Goal: Information Seeking & Learning: Learn about a topic

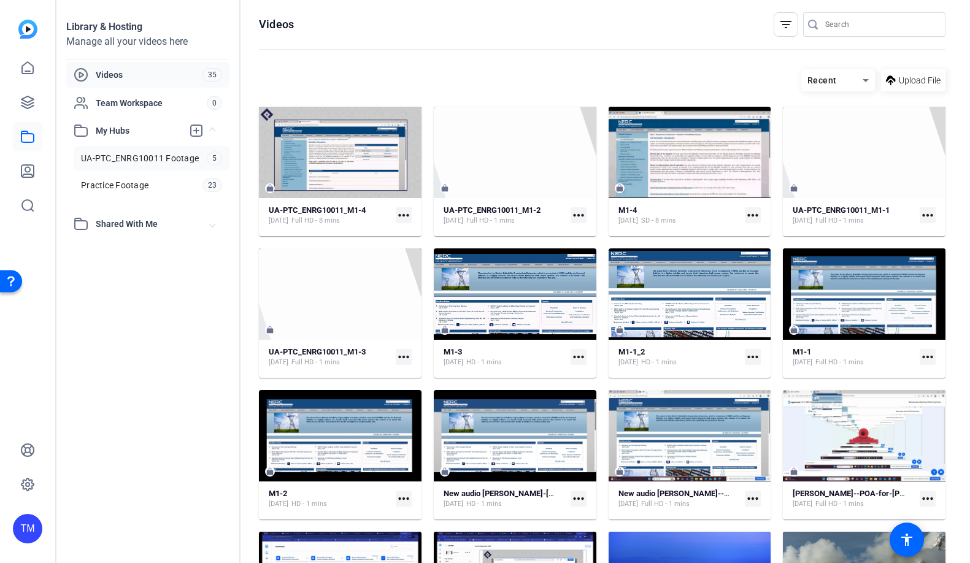
click at [150, 158] on span "UA-PTC_ENRG10011 Footage" at bounding box center [140, 158] width 118 height 12
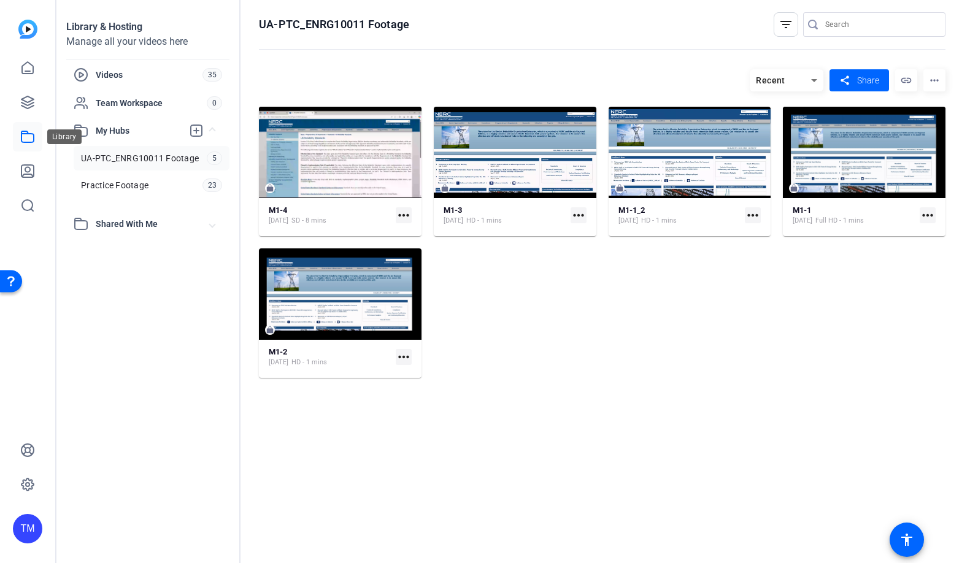
click at [23, 135] on icon at bounding box center [27, 137] width 15 height 15
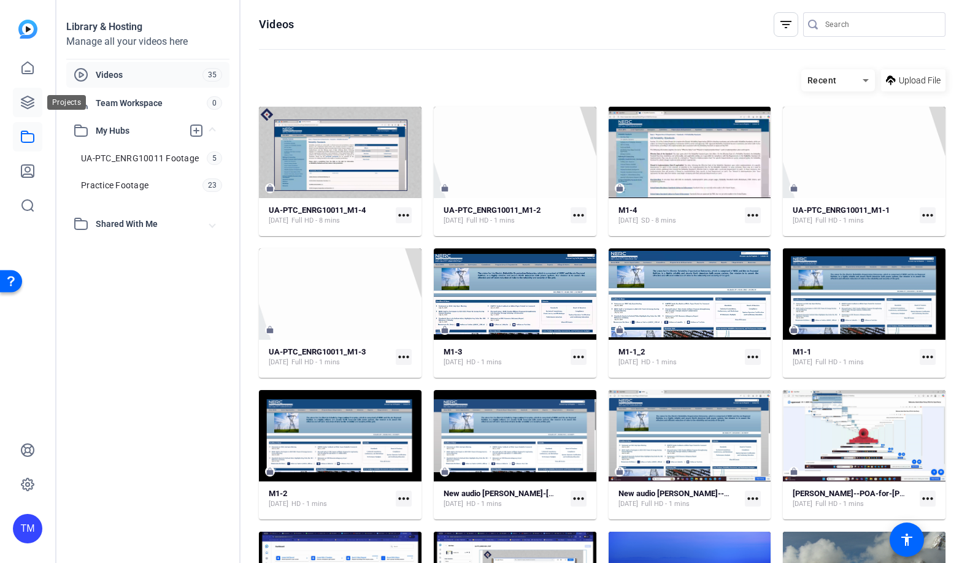
click at [30, 109] on icon at bounding box center [27, 102] width 15 height 15
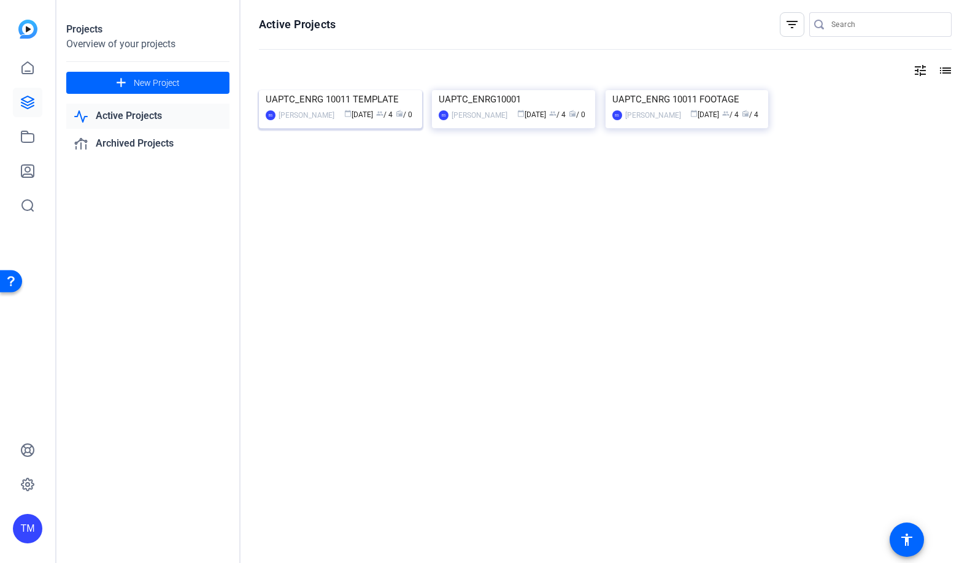
click at [347, 109] on div "UAPTC_ENRG 10011 TEMPLATE" at bounding box center [341, 99] width 150 height 18
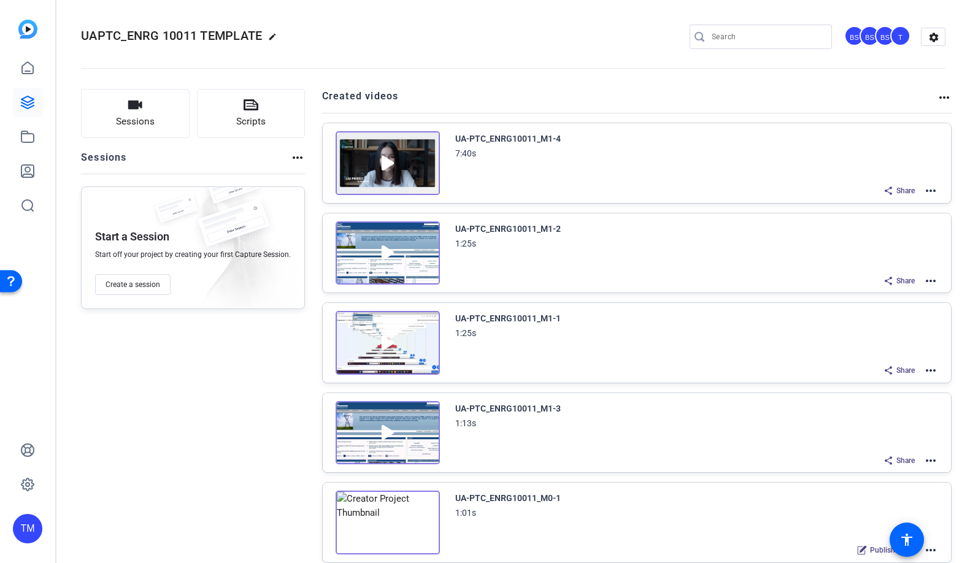
click at [382, 160] on img at bounding box center [388, 163] width 104 height 64
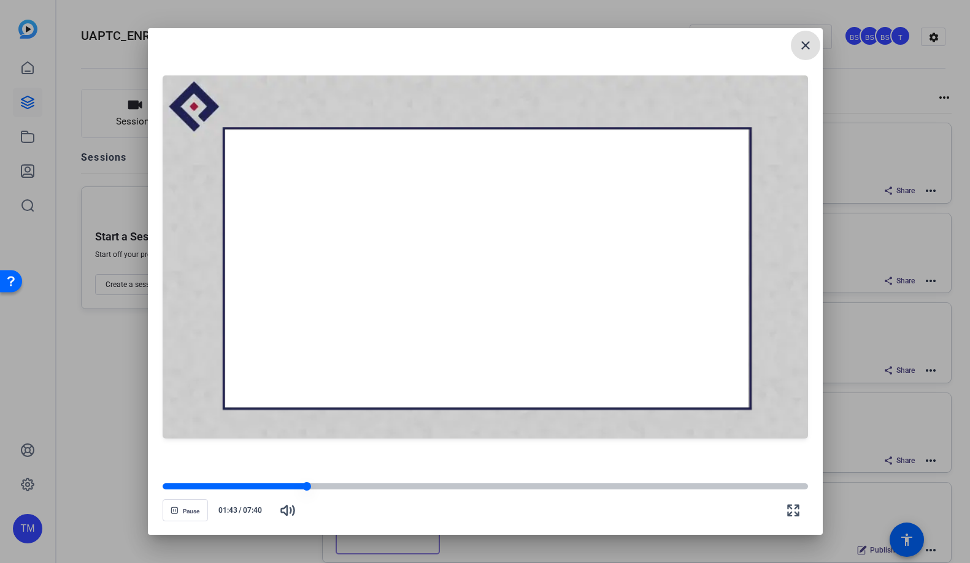
click at [316, 488] on div at bounding box center [486, 487] width 646 height 6
click at [336, 489] on div at bounding box center [486, 487] width 646 height 6
click at [352, 489] on div at bounding box center [486, 487] width 646 height 6
click at [383, 489] on div at bounding box center [486, 487] width 646 height 6
click at [409, 489] on div at bounding box center [486, 487] width 646 height 6
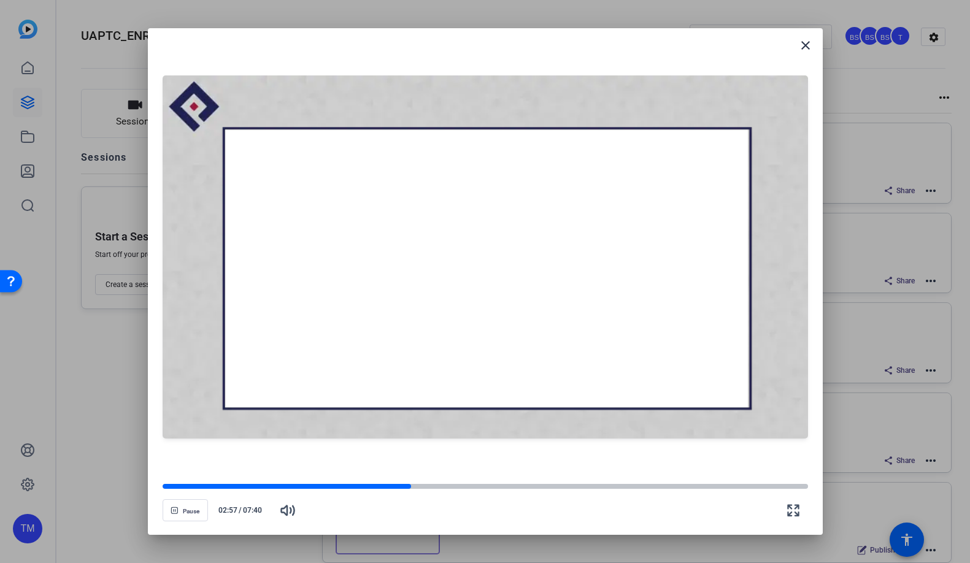
click at [426, 493] on div "Pause 02:57 / 07:40" at bounding box center [486, 503] width 646 height 43
click at [422, 484] on div at bounding box center [486, 487] width 646 height 6
click at [439, 489] on div at bounding box center [486, 487] width 646 height 6
click at [458, 488] on div at bounding box center [486, 487] width 646 height 6
click at [476, 485] on div at bounding box center [486, 487] width 646 height 6
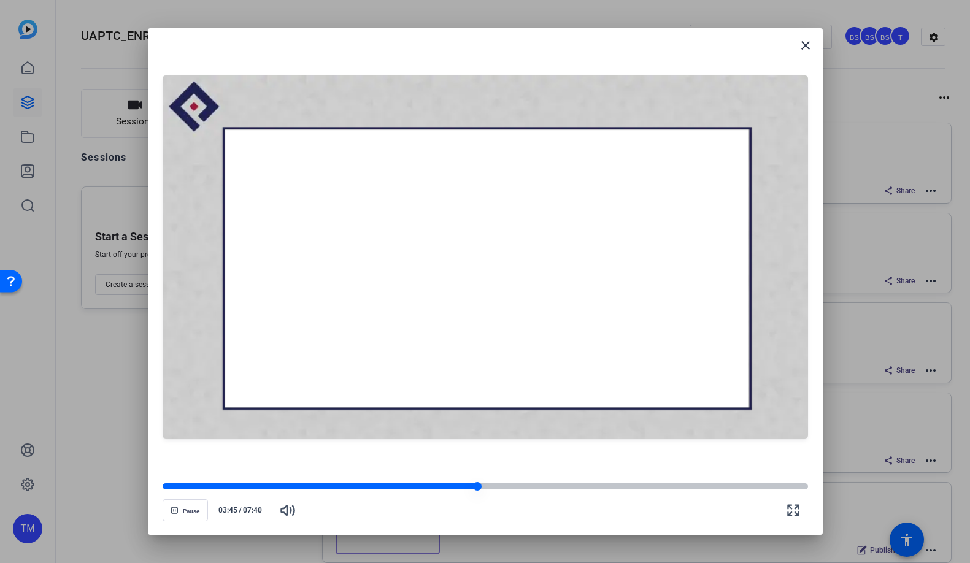
click at [492, 485] on div at bounding box center [486, 487] width 646 height 6
click at [521, 485] on div at bounding box center [486, 487] width 646 height 6
click at [539, 487] on div at bounding box center [486, 487] width 646 height 6
click at [565, 487] on div at bounding box center [486, 487] width 646 height 6
click at [593, 487] on div at bounding box center [486, 487] width 646 height 6
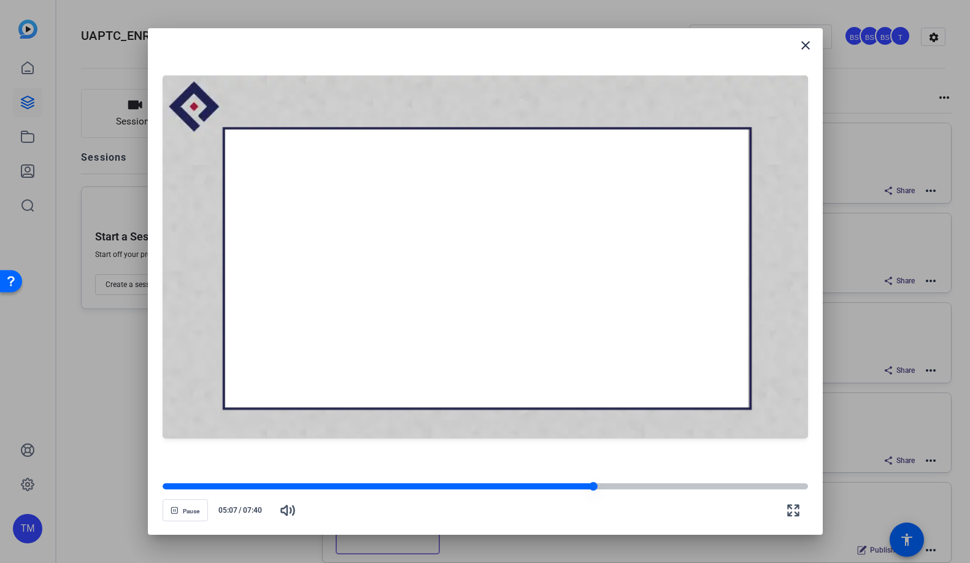
click at [624, 484] on div at bounding box center [486, 487] width 646 height 6
click at [651, 484] on div at bounding box center [486, 487] width 646 height 6
click at [678, 487] on div at bounding box center [486, 487] width 646 height 6
click at [697, 487] on div at bounding box center [486, 487] width 646 height 6
click at [712, 487] on div at bounding box center [486, 487] width 646 height 6
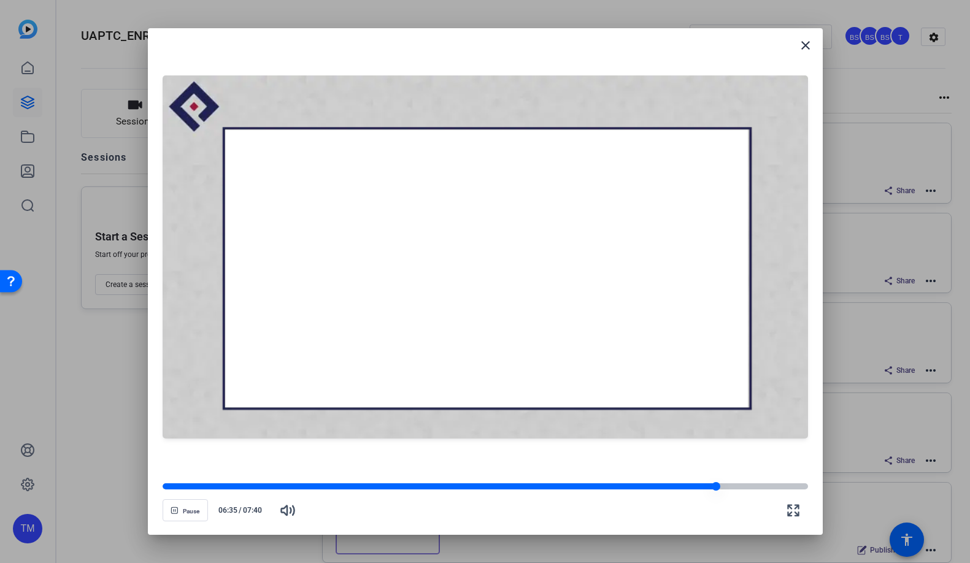
click at [732, 483] on div at bounding box center [486, 486] width 646 height 9
click at [751, 485] on div at bounding box center [486, 487] width 646 height 6
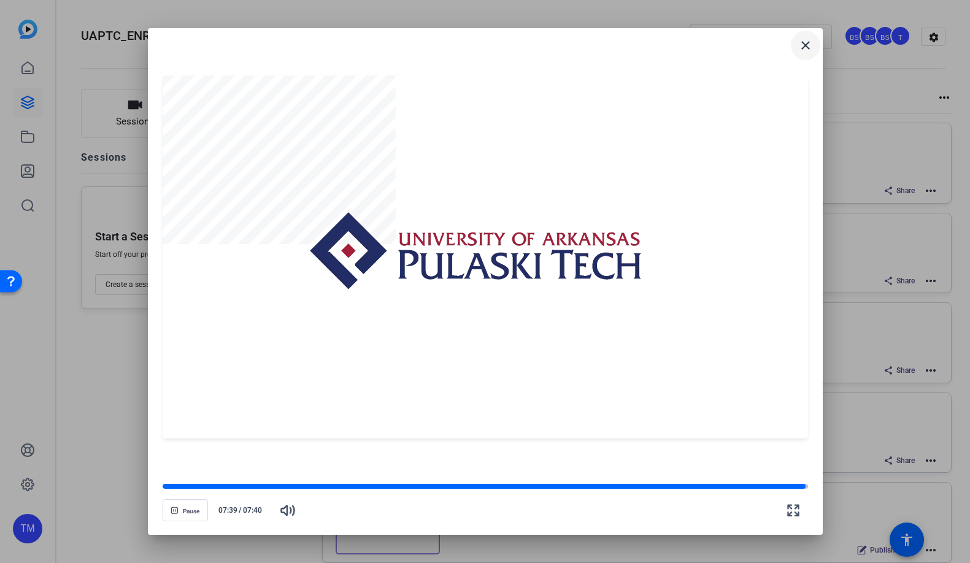
click at [806, 48] on mat-icon "close" at bounding box center [805, 45] width 15 height 15
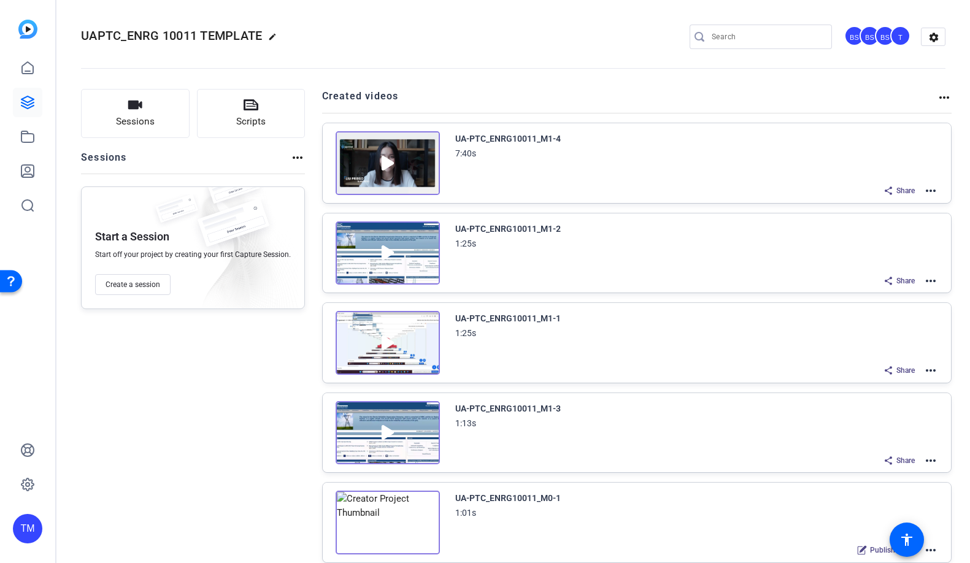
click at [935, 187] on mat-icon "more_horiz" at bounding box center [931, 191] width 15 height 15
click at [368, 177] on div at bounding box center [485, 281] width 970 height 563
click at [942, 95] on mat-icon "more_horiz" at bounding box center [944, 97] width 15 height 15
click at [943, 98] on div at bounding box center [485, 281] width 970 height 563
click at [934, 37] on mat-icon "settings" at bounding box center [934, 37] width 25 height 18
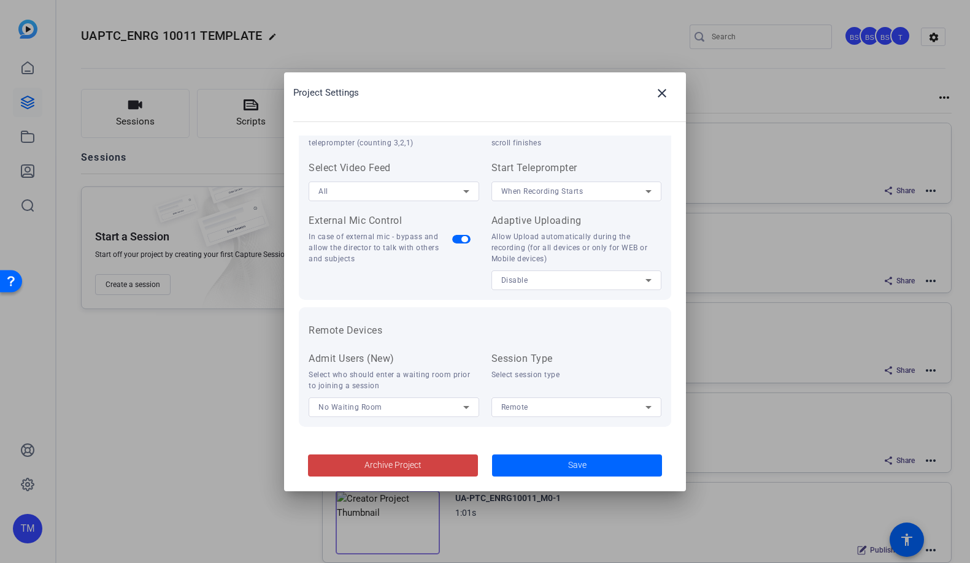
scroll to position [253, 0]
click at [657, 91] on mat-icon "close" at bounding box center [662, 93] width 15 height 15
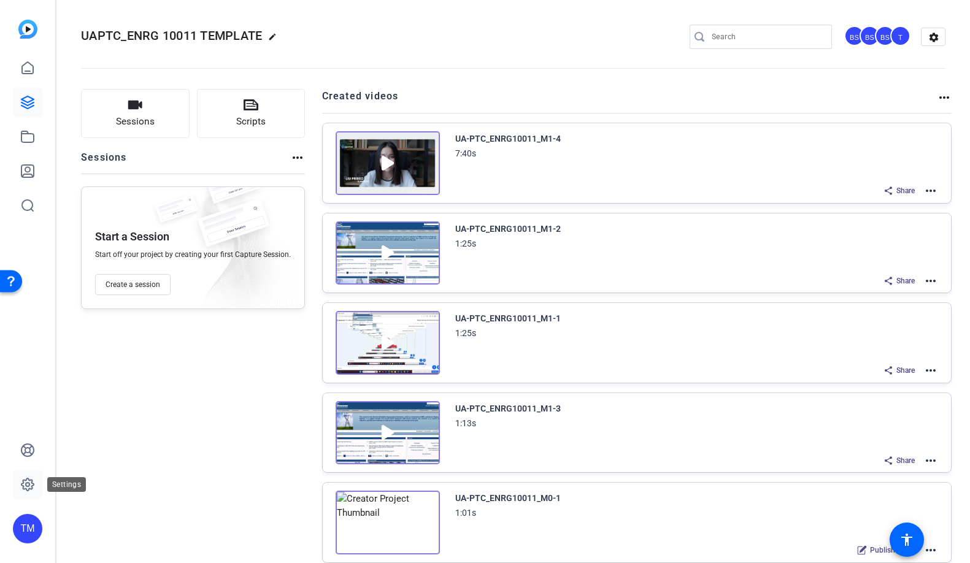
click at [26, 488] on icon at bounding box center [27, 485] width 15 height 15
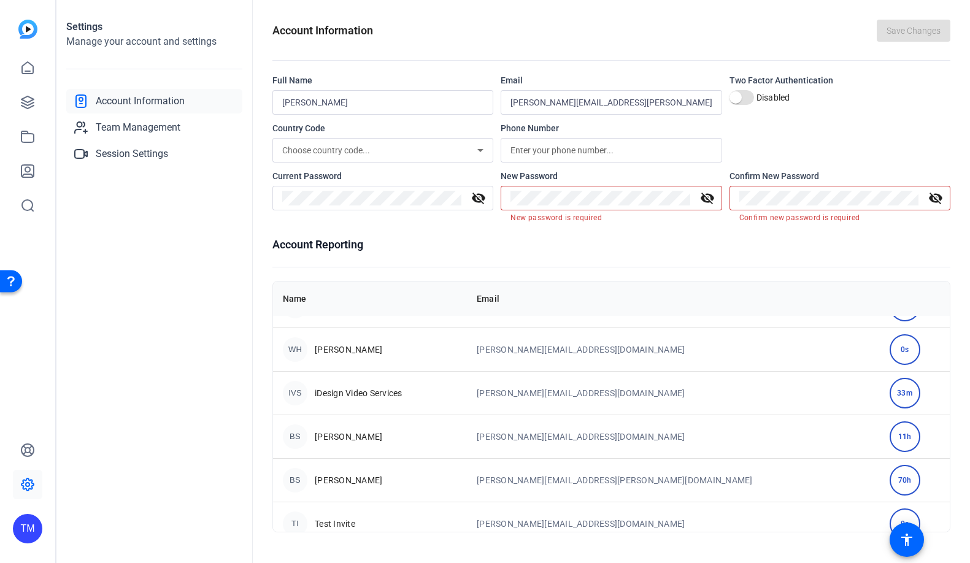
scroll to position [25, 0]
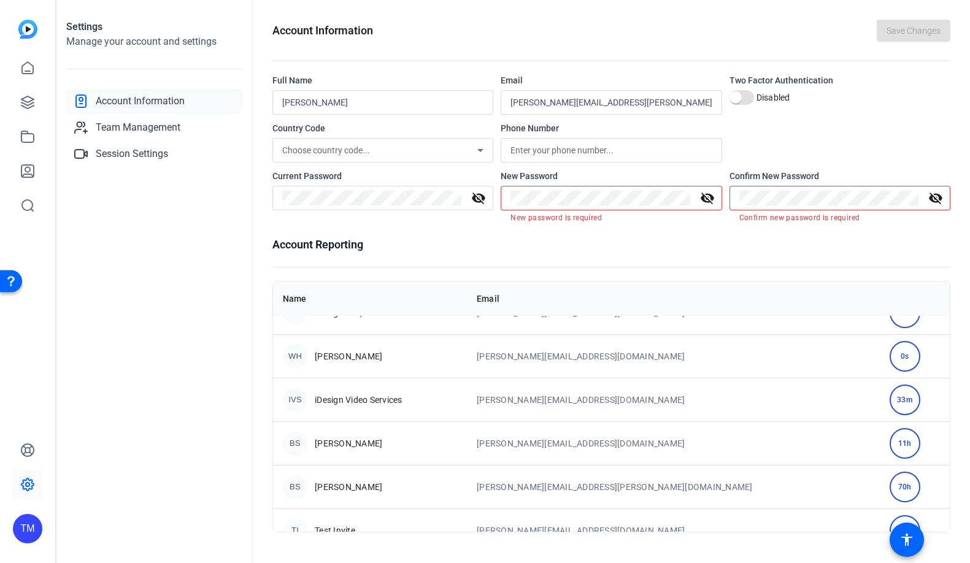
click at [135, 402] on div "Settings Manage your account and settings Account Information Team Management S…" at bounding box center [154, 281] width 196 height 563
click at [31, 104] on icon at bounding box center [27, 102] width 12 height 12
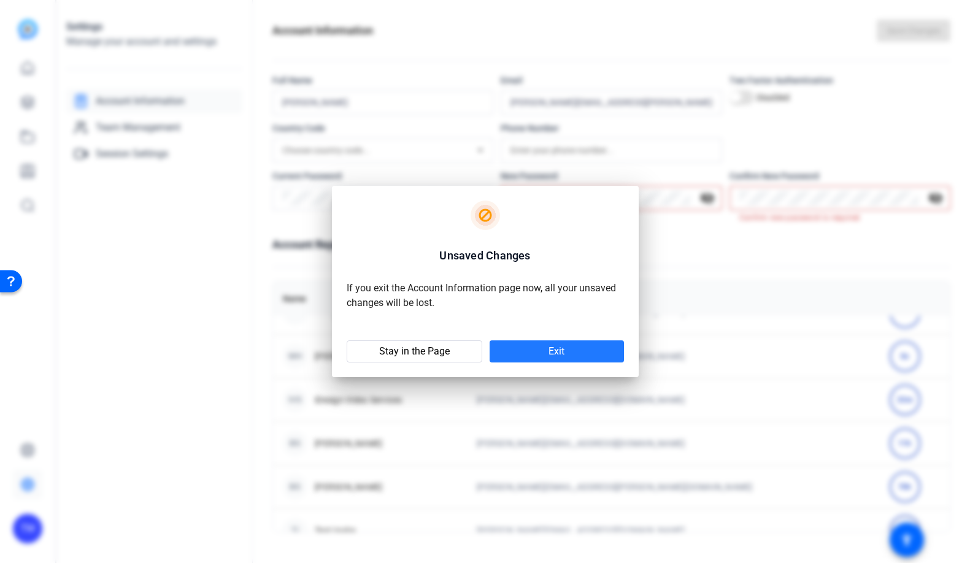
click at [534, 355] on span at bounding box center [557, 351] width 134 height 29
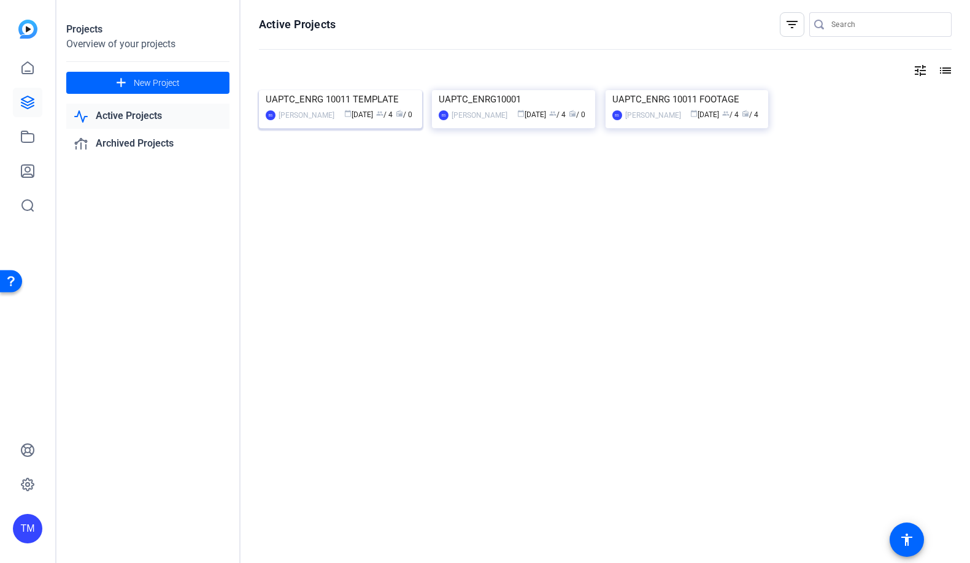
click at [379, 109] on div "UAPTC_ENRG 10011 TEMPLATE" at bounding box center [341, 99] width 150 height 18
